Goal: Task Accomplishment & Management: Manage account settings

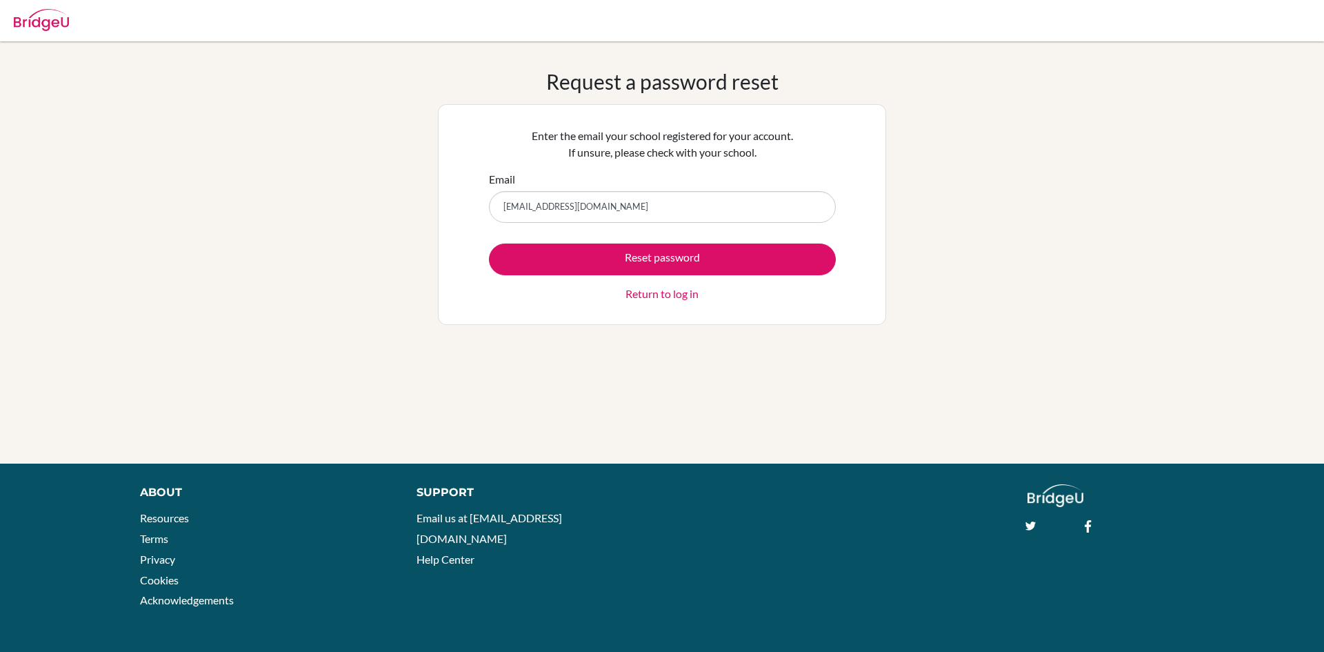
type input "[EMAIL_ADDRESS][DOMAIN_NAME]"
click at [489, 243] on button "Reset password" at bounding box center [662, 259] width 347 height 32
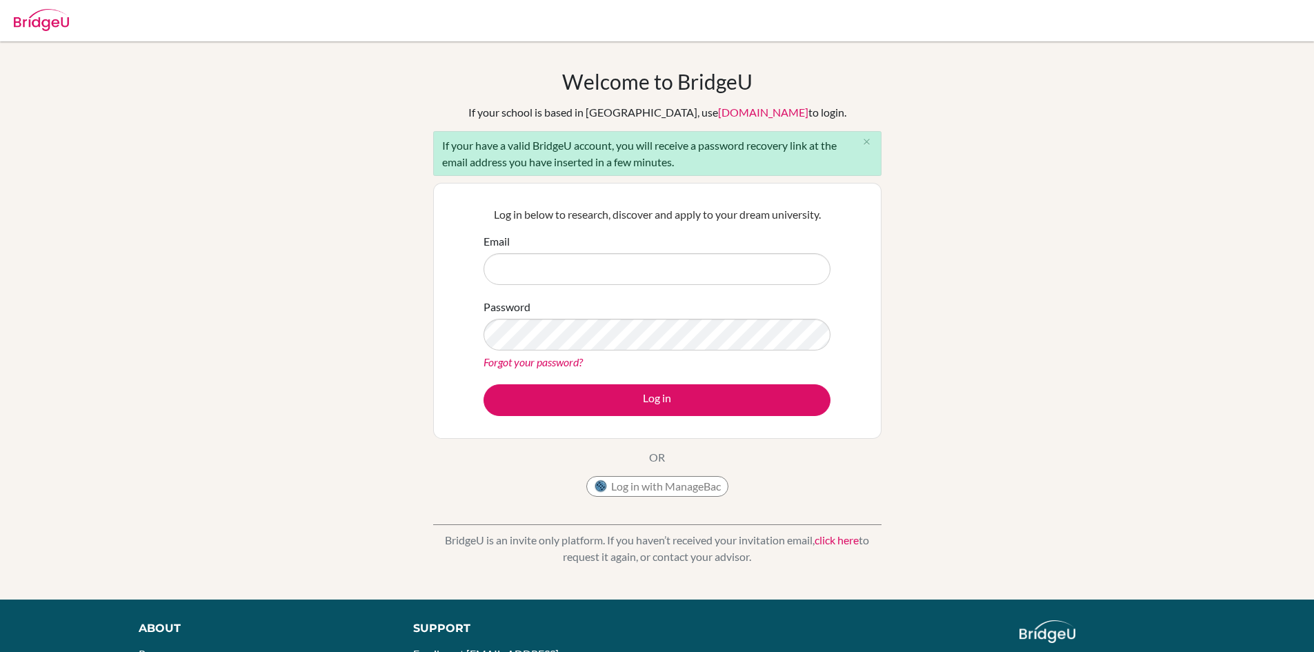
drag, startPoint x: 0, startPoint y: 0, endPoint x: 646, endPoint y: 278, distance: 702.9
click at [648, 275] on input "Email" at bounding box center [657, 269] width 347 height 32
type input "shrey8582@vivekhighschool.onmicrosoft.com"
drag, startPoint x: 673, startPoint y: 227, endPoint x: 683, endPoint y: 227, distance: 10.3
click at [679, 227] on div "Log in below to research, discover and apply to your dream university. Email sh…" at bounding box center [657, 310] width 364 height 227
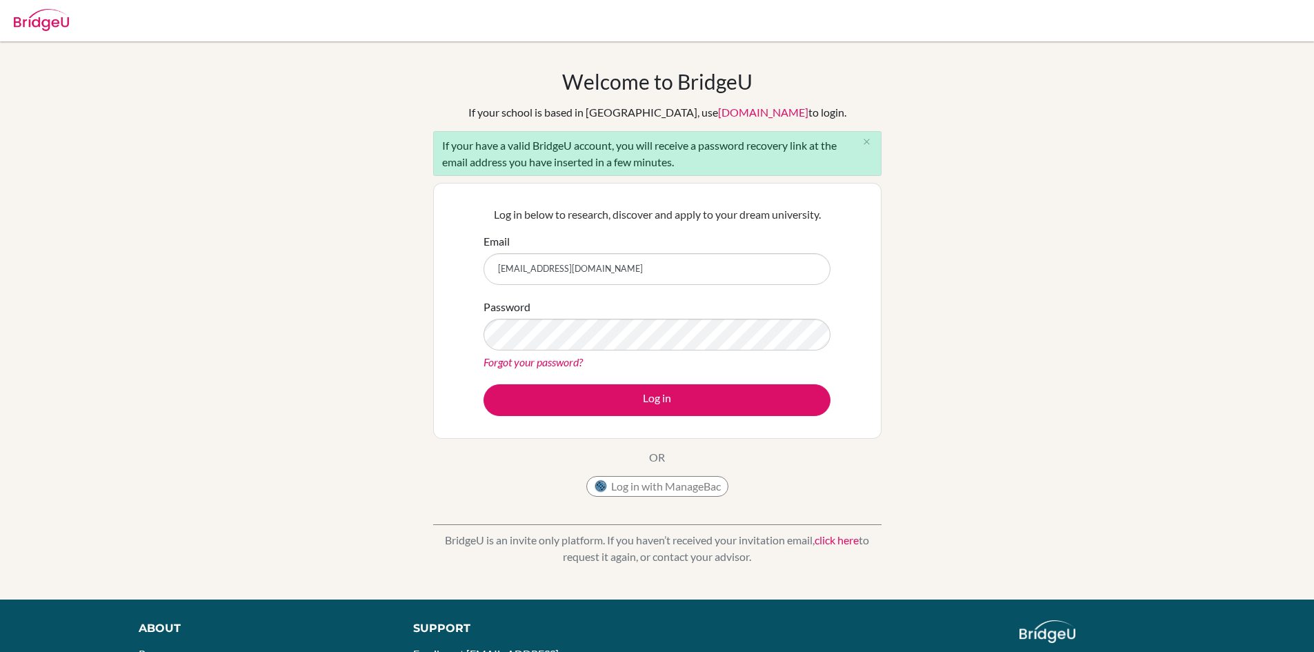
click at [686, 231] on div "Log in below to research, discover and apply to your dream university. Email sh…" at bounding box center [657, 310] width 364 height 227
drag, startPoint x: 528, startPoint y: 149, endPoint x: 638, endPoint y: 153, distance: 110.4
click at [633, 153] on div "If your have a valid BridgeU account, you will receive a password recovery link…" at bounding box center [657, 153] width 448 height 45
click at [657, 149] on div "If your have a valid BridgeU account, you will receive a password recovery link…" at bounding box center [657, 153] width 448 height 45
drag, startPoint x: 606, startPoint y: 164, endPoint x: 655, endPoint y: 168, distance: 49.1
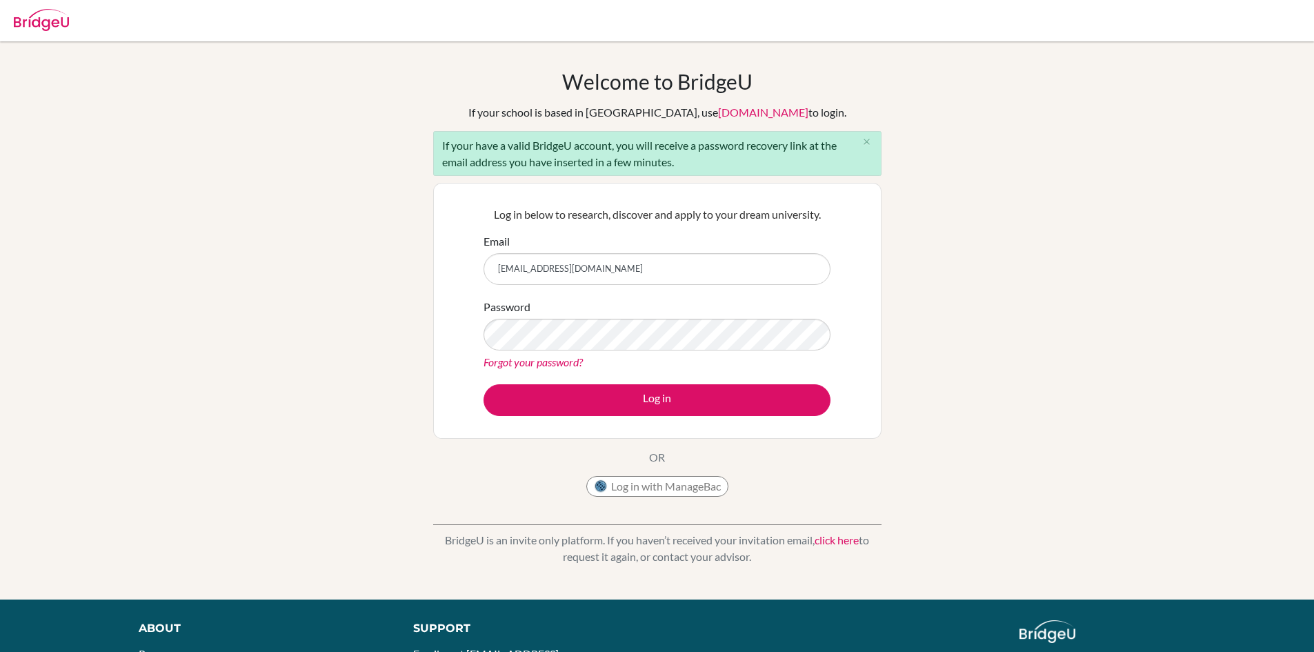
click at [636, 166] on div "If your have a valid BridgeU account, you will receive a password recovery link…" at bounding box center [657, 153] width 448 height 45
click at [647, 105] on div "If your school is based in China, use app.bridge-u.com.cn to login." at bounding box center [657, 112] width 378 height 17
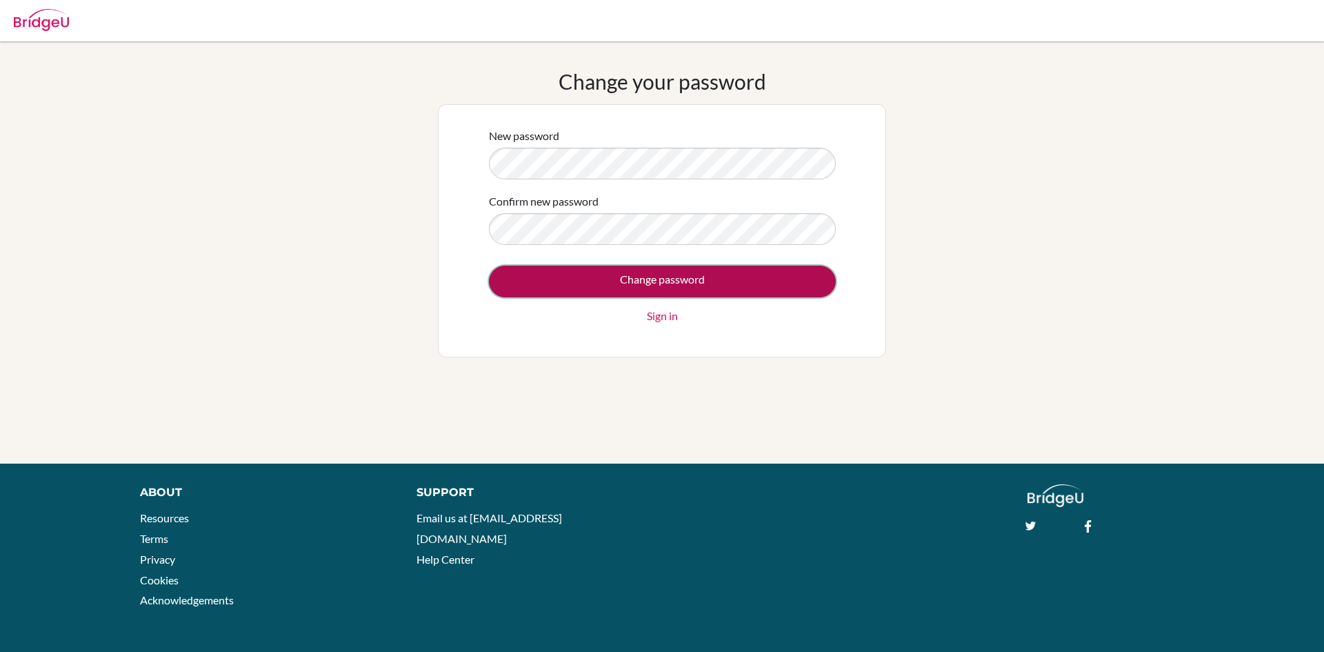
click at [654, 283] on input "Change password" at bounding box center [662, 282] width 347 height 32
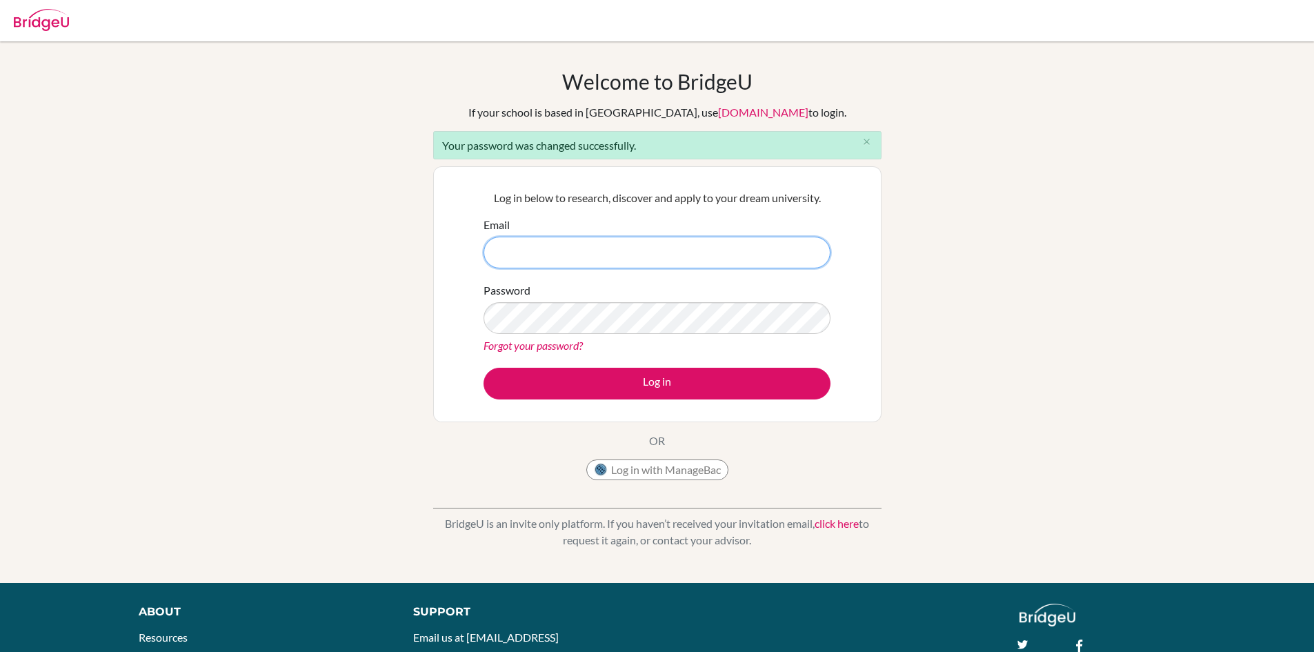
click at [589, 266] on input "Email" at bounding box center [657, 253] width 347 height 32
type input "[EMAIL_ADDRESS][DOMAIN_NAME]"
click at [484, 368] on button "Log in" at bounding box center [657, 384] width 347 height 32
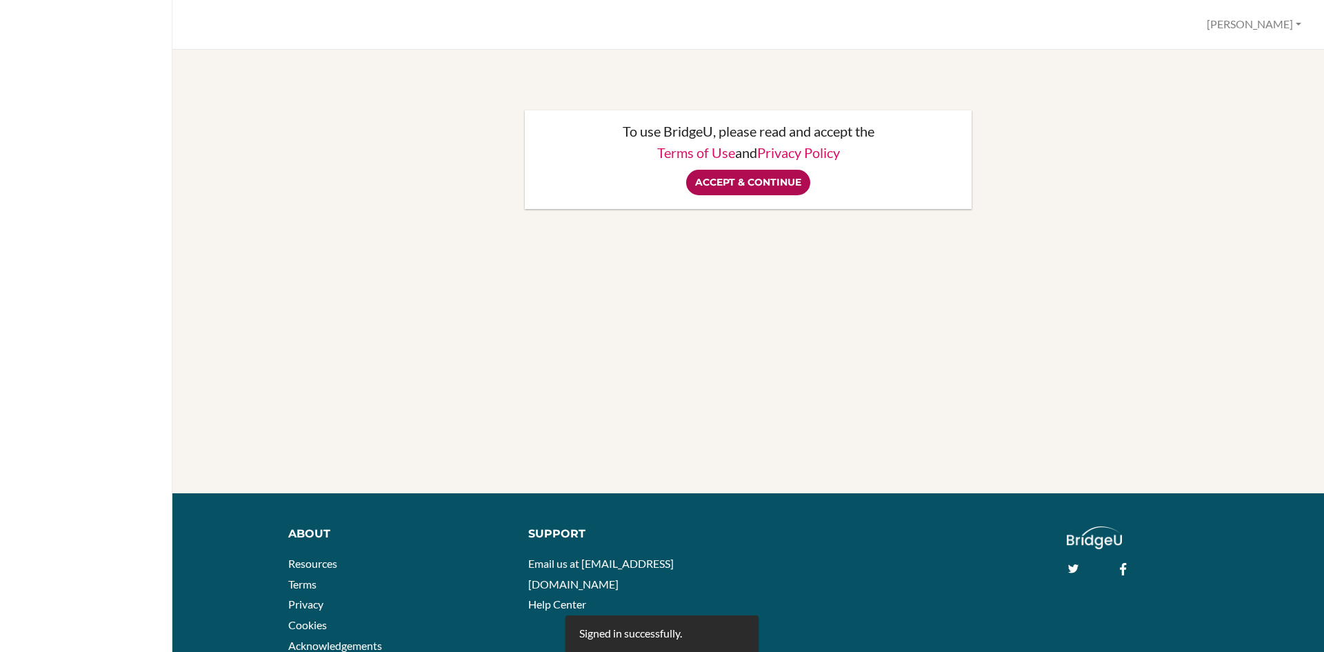
click at [753, 186] on input "Accept & Continue" at bounding box center [748, 183] width 124 height 26
